Goal: Task Accomplishment & Management: Use online tool/utility

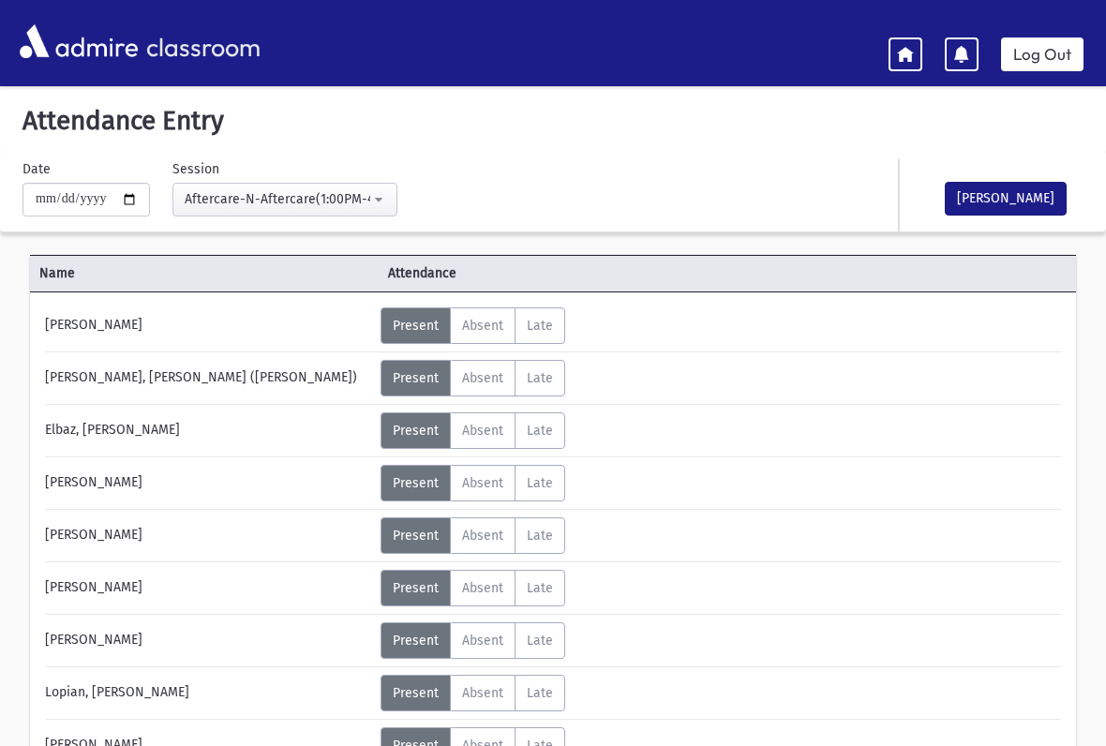
click at [900, 53] on icon at bounding box center [905, 53] width 17 height 17
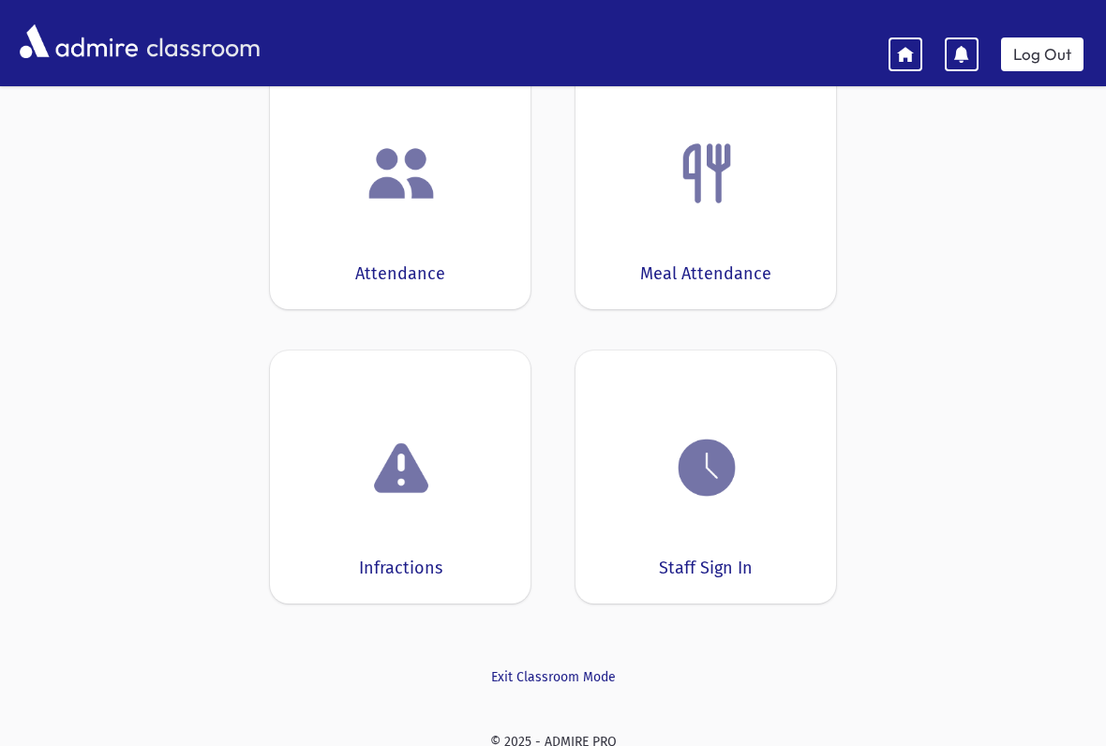
click at [720, 484] on img at bounding box center [706, 467] width 71 height 71
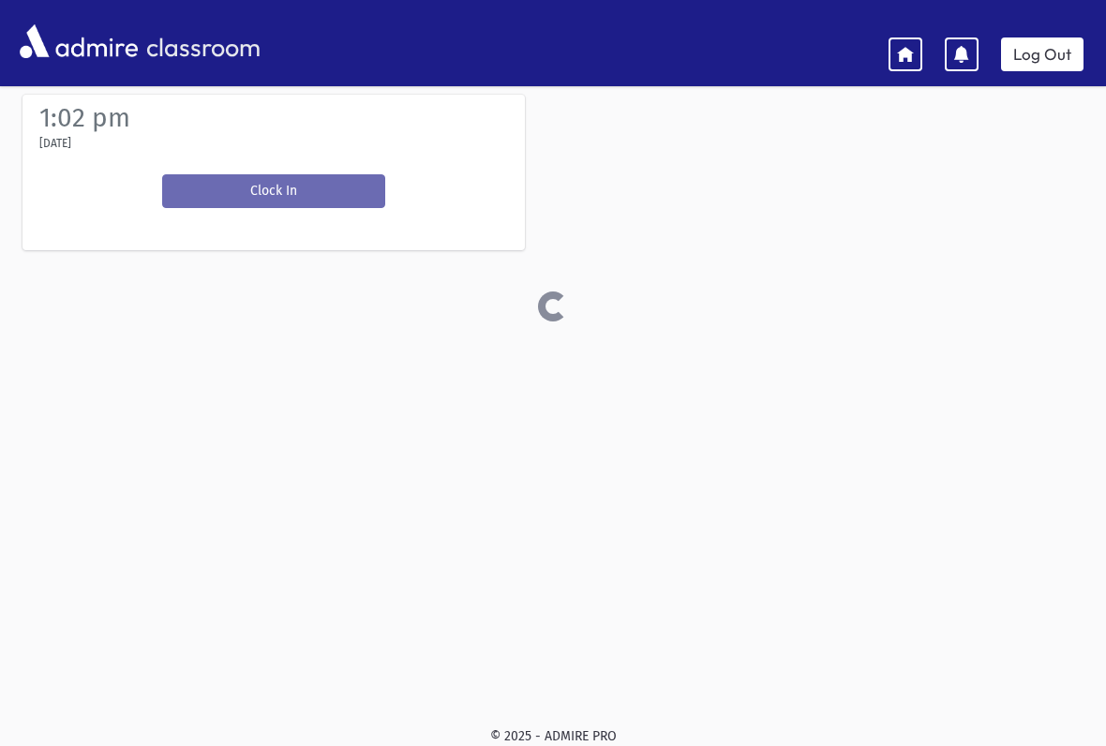
scroll to position [80, 0]
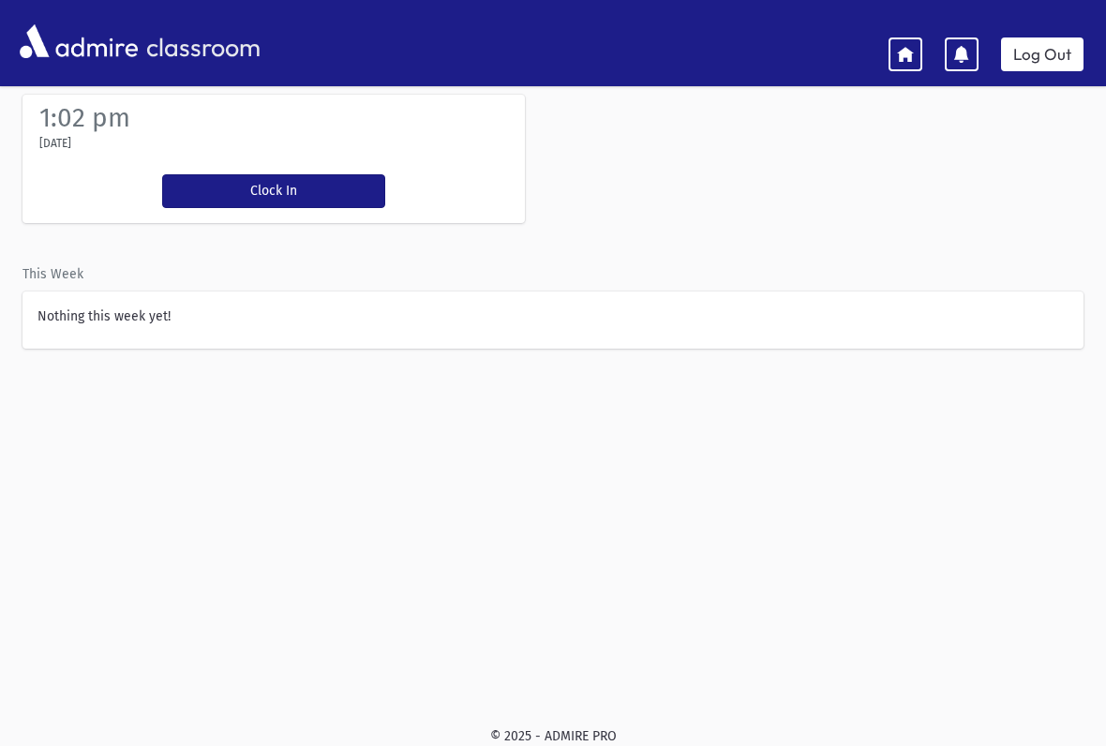
click at [328, 178] on button "Clock In" at bounding box center [273, 191] width 223 height 34
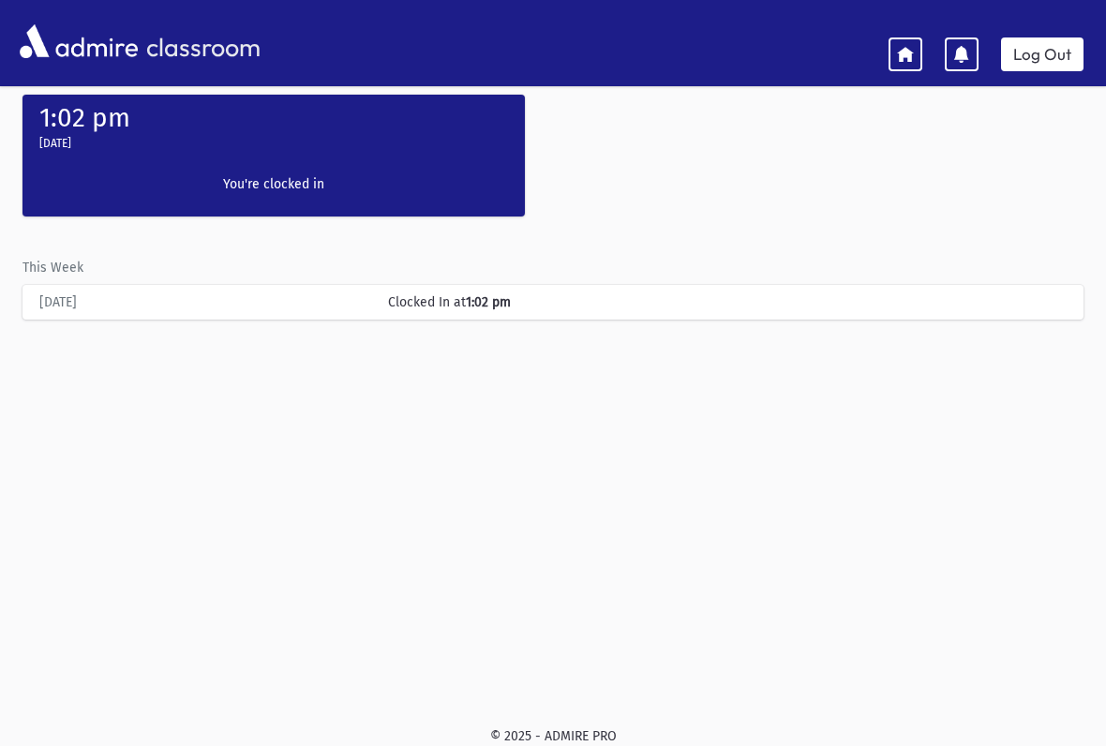
click at [889, 52] on link at bounding box center [905, 54] width 34 height 34
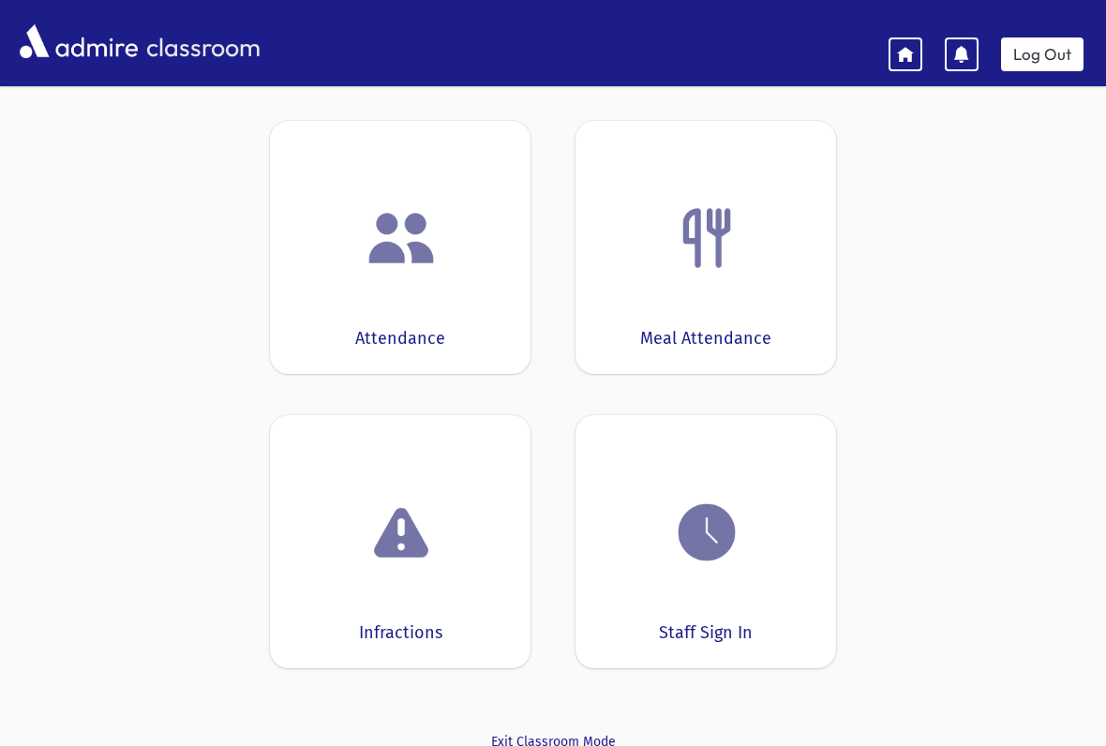
click at [1070, 106] on button "Okay" at bounding box center [1037, 90] width 75 height 34
